Goal: Complete application form

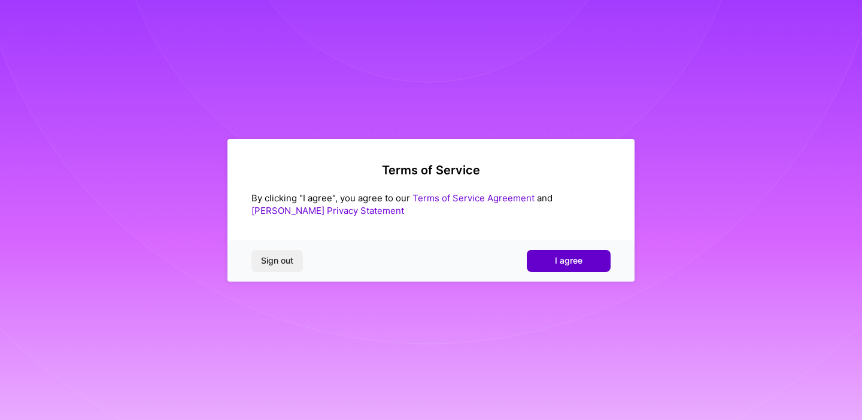
click at [596, 269] on button "I agree" at bounding box center [569, 261] width 84 height 22
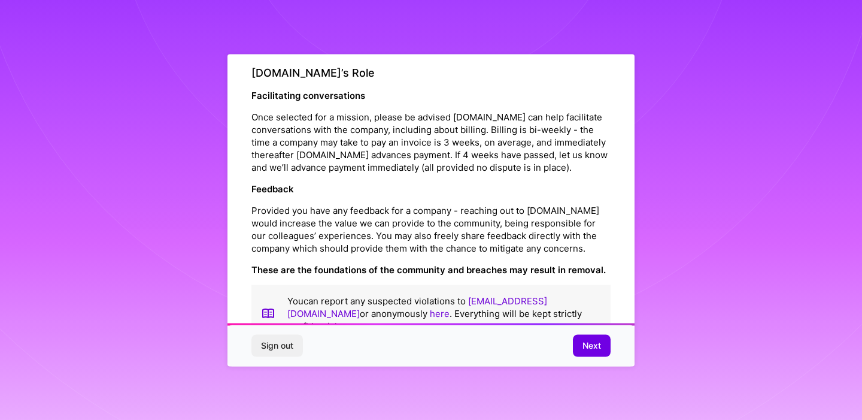
scroll to position [1335, 0]
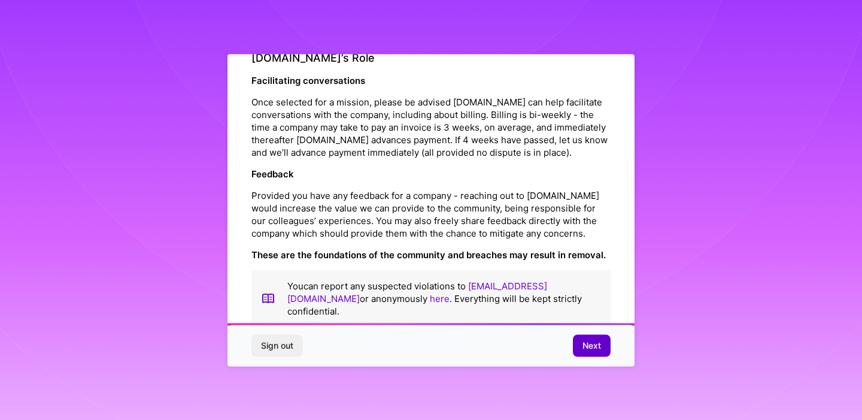
click at [591, 345] on span "Next" at bounding box center [592, 346] width 19 height 12
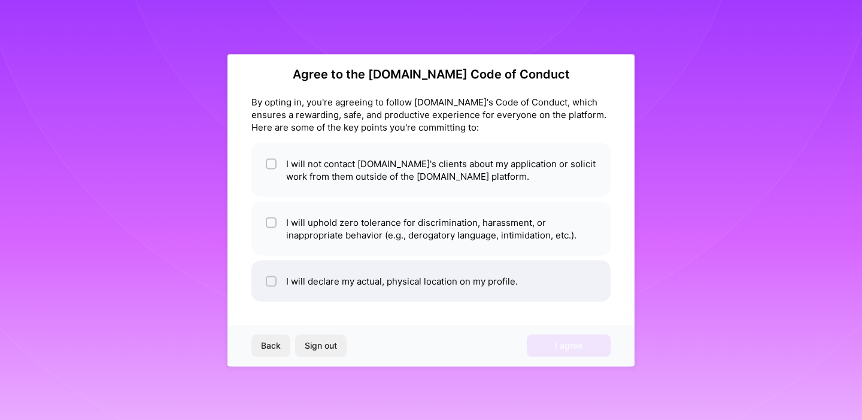
click at [502, 277] on li "I will declare my actual, physical location on my profile." at bounding box center [430, 280] width 359 height 41
checkbox input "true"
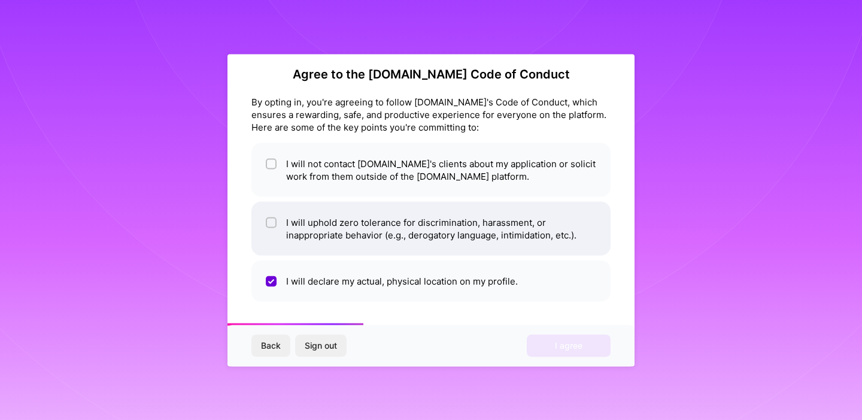
click at [489, 246] on li "I will uphold zero tolerance for discrimination, harassment, or inappropriate b…" at bounding box center [430, 228] width 359 height 54
checkbox input "true"
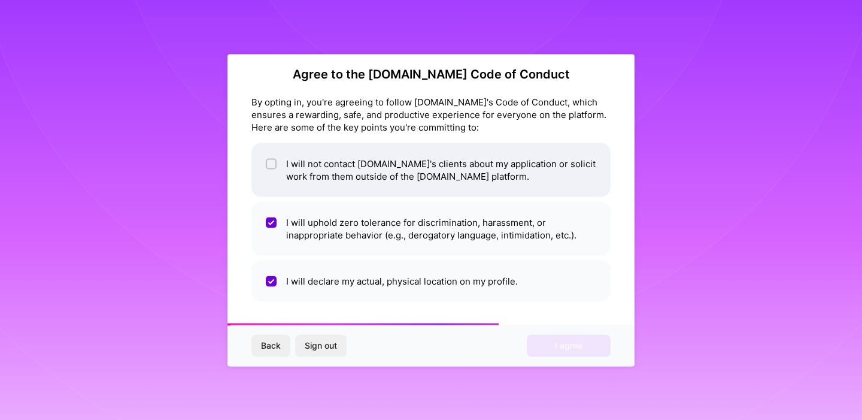
click at [477, 179] on li "I will not contact [DOMAIN_NAME]'s clients about my application or solicit work…" at bounding box center [430, 170] width 359 height 54
checkbox input "true"
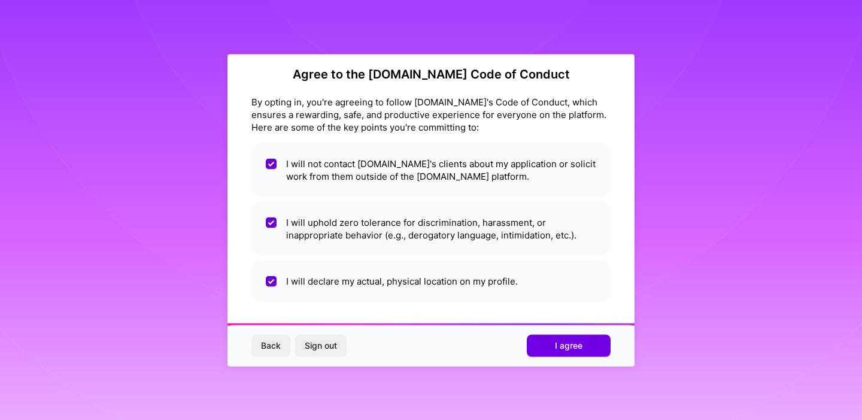
click at [577, 342] on span "I agree" at bounding box center [569, 346] width 28 height 12
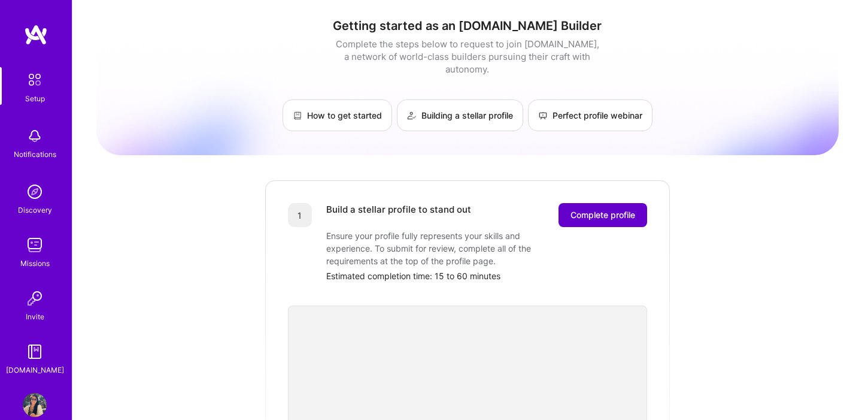
click at [624, 209] on span "Complete profile" at bounding box center [603, 215] width 65 height 12
